Goal: Check status: Check status

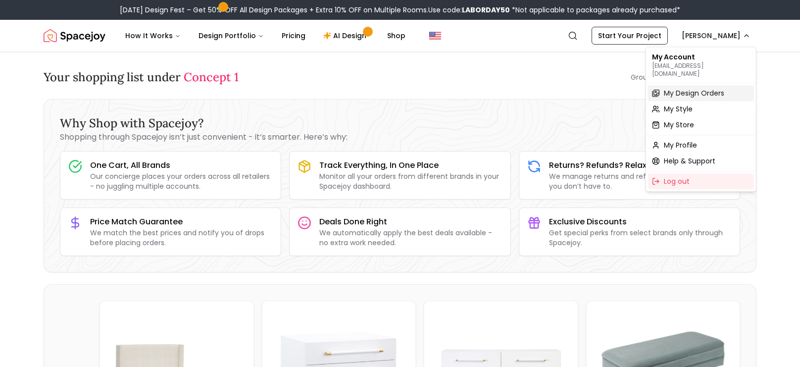
click at [687, 88] on span "My Design Orders" at bounding box center [694, 93] width 60 height 10
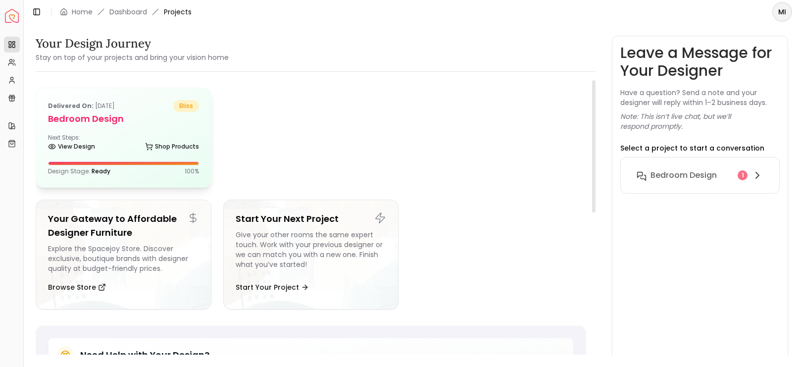
click at [123, 128] on div "Delivered on: [DATE] bliss Bedroom Design Next Steps: View Design Shop Products…" at bounding box center [123, 137] width 175 height 99
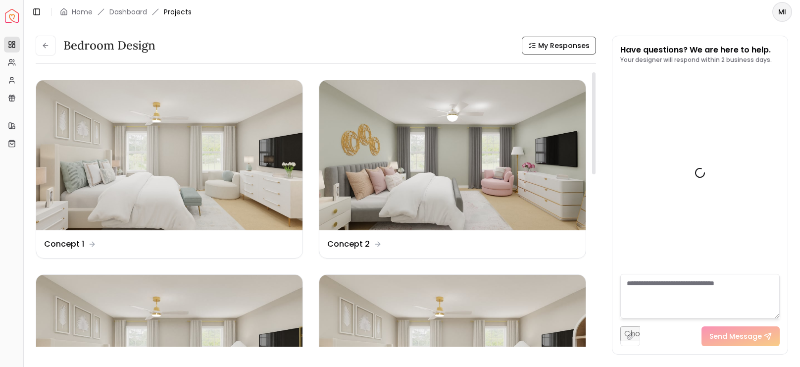
scroll to position [595, 0]
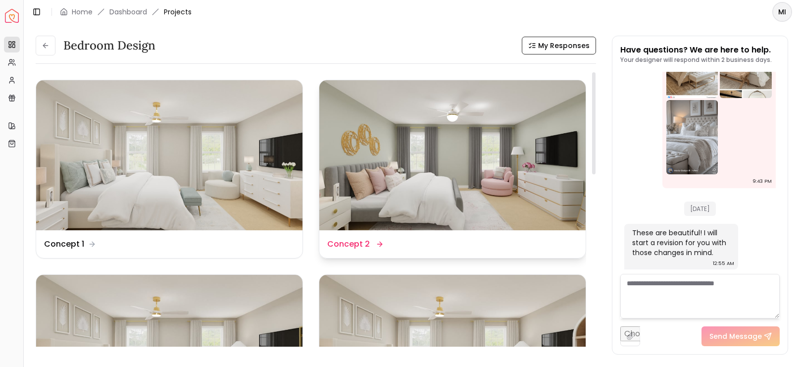
click at [441, 180] on img at bounding box center [452, 155] width 266 height 150
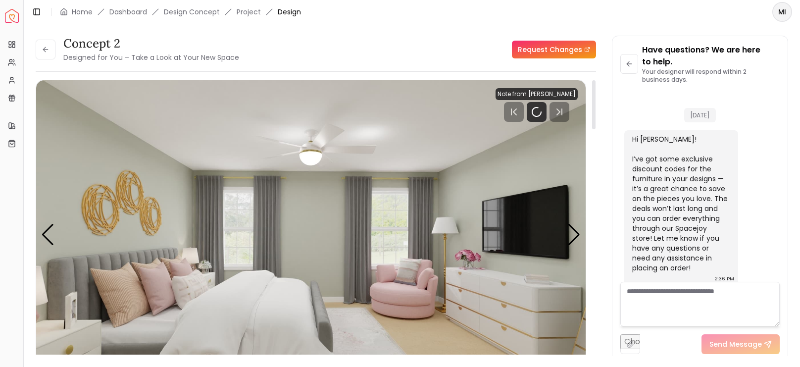
scroll to position [607, 0]
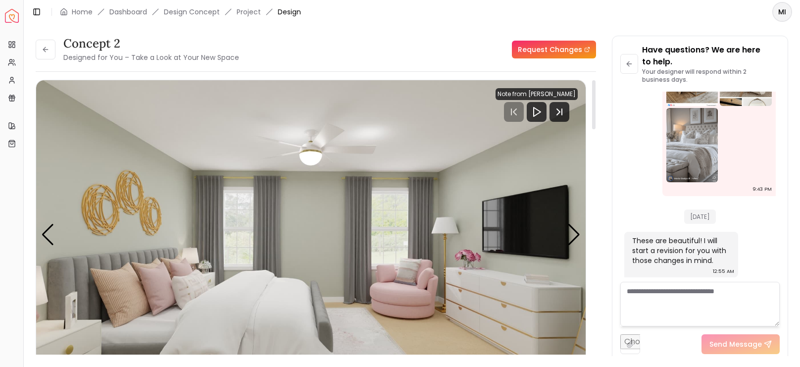
click at [440, 49] on div "Concept 2 Designed for You – Take a Look at Your New Space Request Changes" at bounding box center [316, 50] width 560 height 28
click at [573, 234] on div "Next slide" at bounding box center [573, 235] width 13 height 22
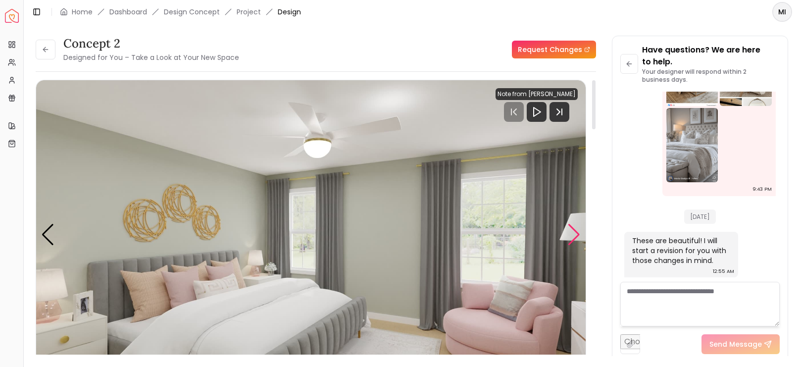
click at [573, 234] on div "Next slide" at bounding box center [573, 235] width 13 height 22
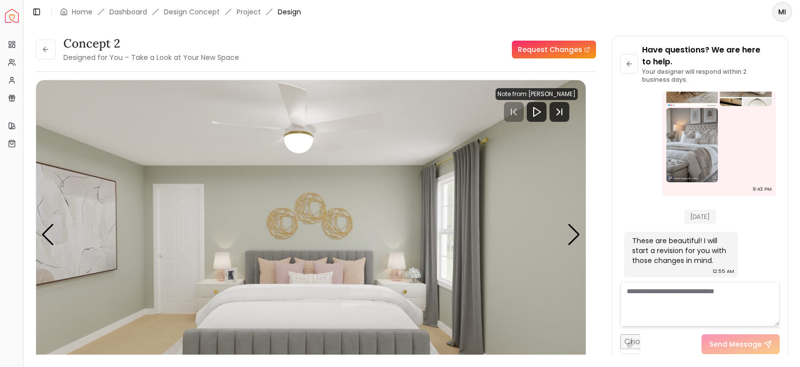
click at [603, 168] on div "Concept 2 Designed for You – Take a Look at Your New Space Request Changes Conc…" at bounding box center [412, 190] width 752 height 308
click at [422, 38] on div "Concept 2 Designed for You – Take a Look at Your New Space Request Changes" at bounding box center [316, 50] width 560 height 28
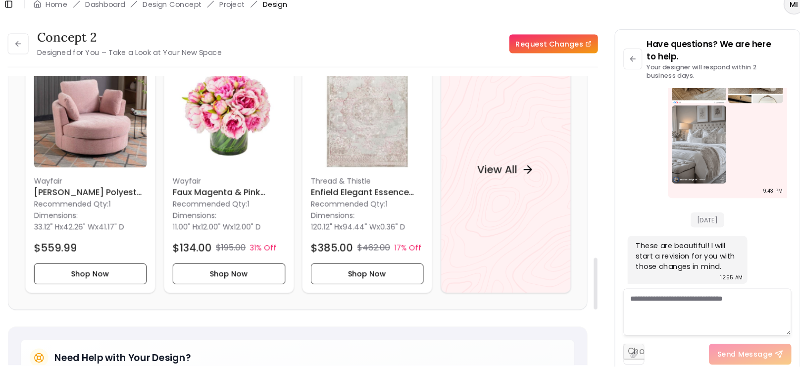
scroll to position [1032, 0]
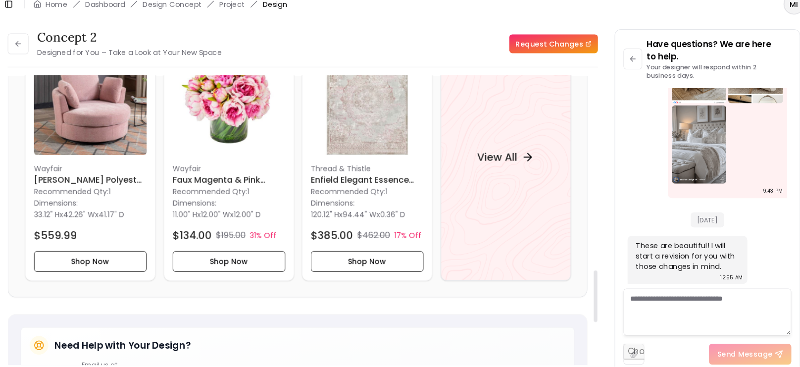
drag, startPoint x: 594, startPoint y: 221, endPoint x: 602, endPoint y: 278, distance: 57.0
click at [595, 278] on div at bounding box center [593, 288] width 3 height 49
click at [508, 161] on h4 "View All" at bounding box center [500, 157] width 38 height 14
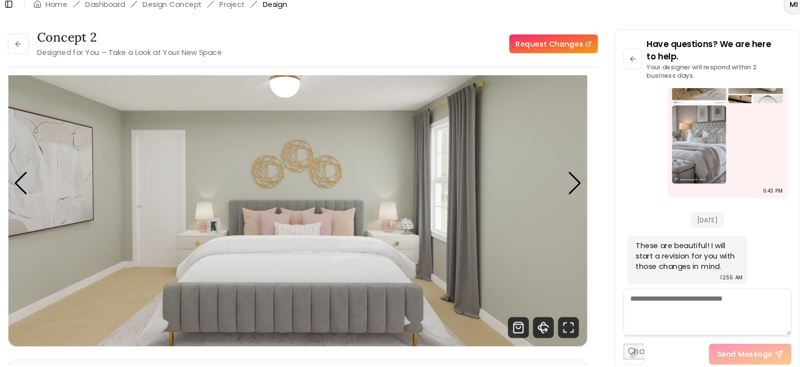
scroll to position [53, 0]
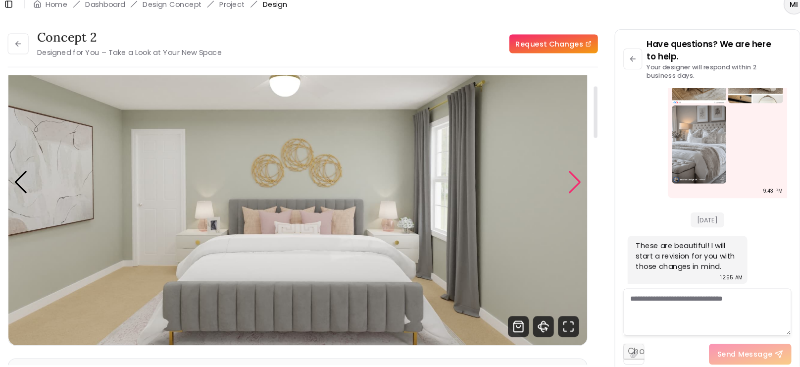
click at [576, 187] on div "Next slide" at bounding box center [573, 181] width 13 height 22
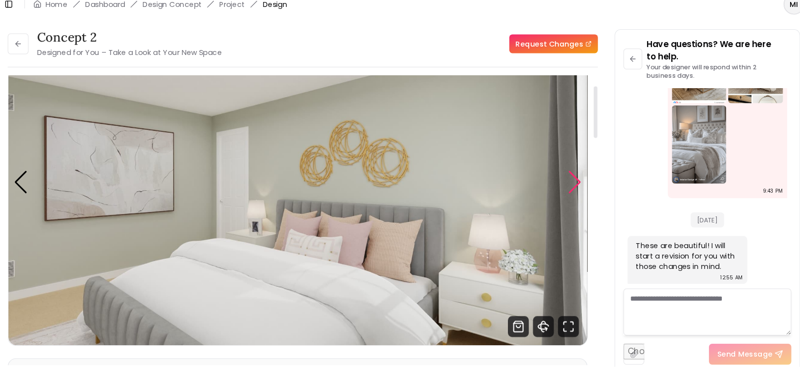
click at [576, 187] on div "Next slide" at bounding box center [573, 181] width 13 height 22
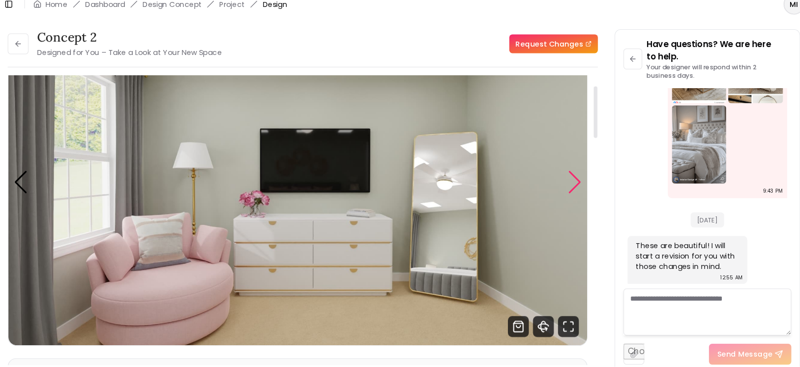
click at [576, 187] on div "Next slide" at bounding box center [573, 181] width 13 height 22
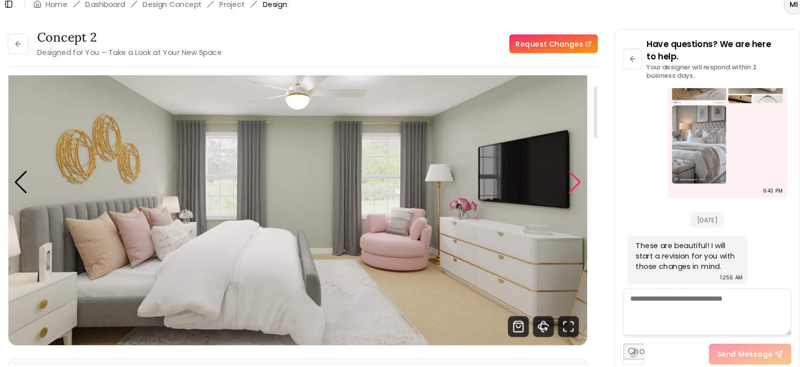
click at [576, 187] on div "Next slide" at bounding box center [573, 181] width 13 height 22
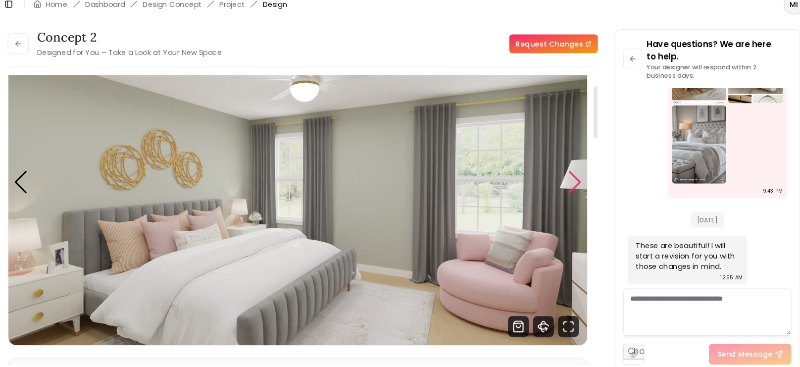
click at [576, 187] on div "Next slide" at bounding box center [573, 181] width 13 height 22
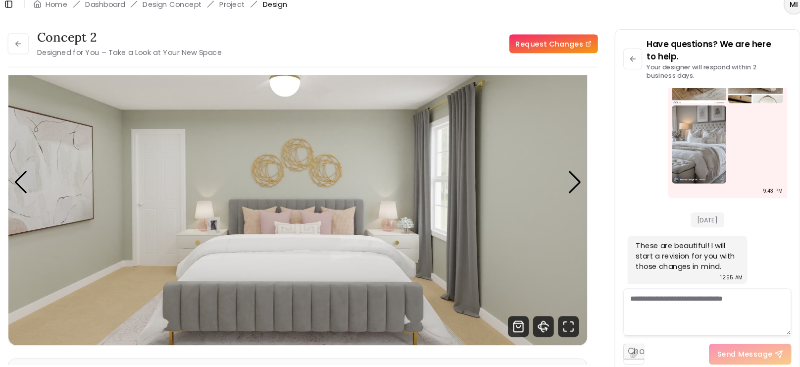
click at [596, 174] on div "Concept 2 Designed for You – Take a Look at Your New Space Request Changes Conc…" at bounding box center [412, 190] width 752 height 308
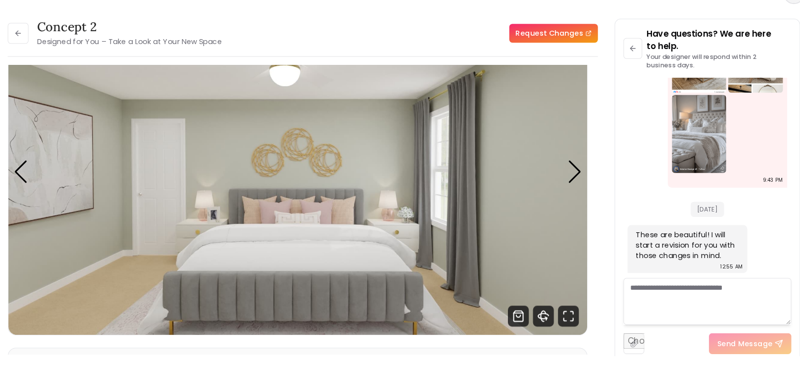
scroll to position [0, 0]
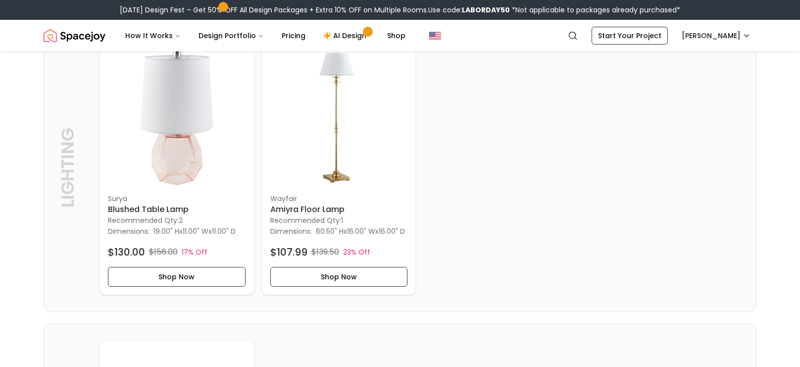
scroll to position [1723, 0]
click at [196, 143] on img at bounding box center [177, 117] width 138 height 138
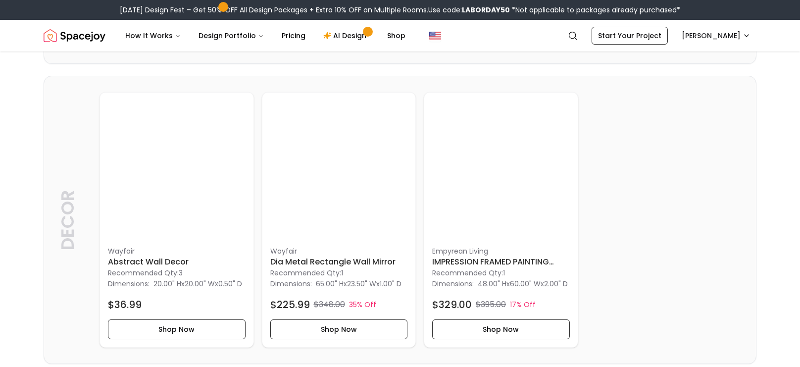
scroll to position [1390, 0]
